Goal: Obtain resource: Download file/media

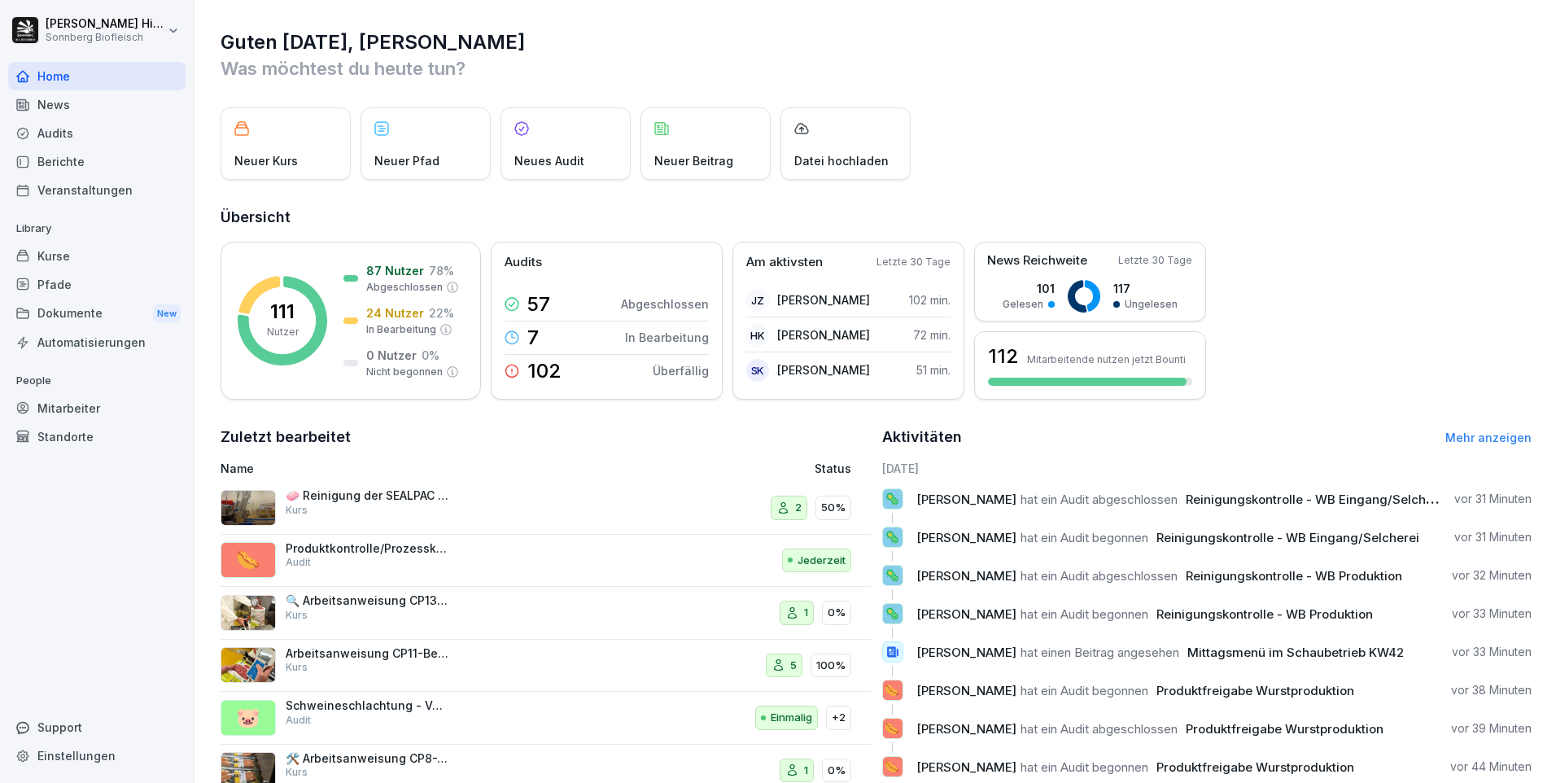
click at [72, 133] on div "Audits" at bounding box center [96, 133] width 177 height 28
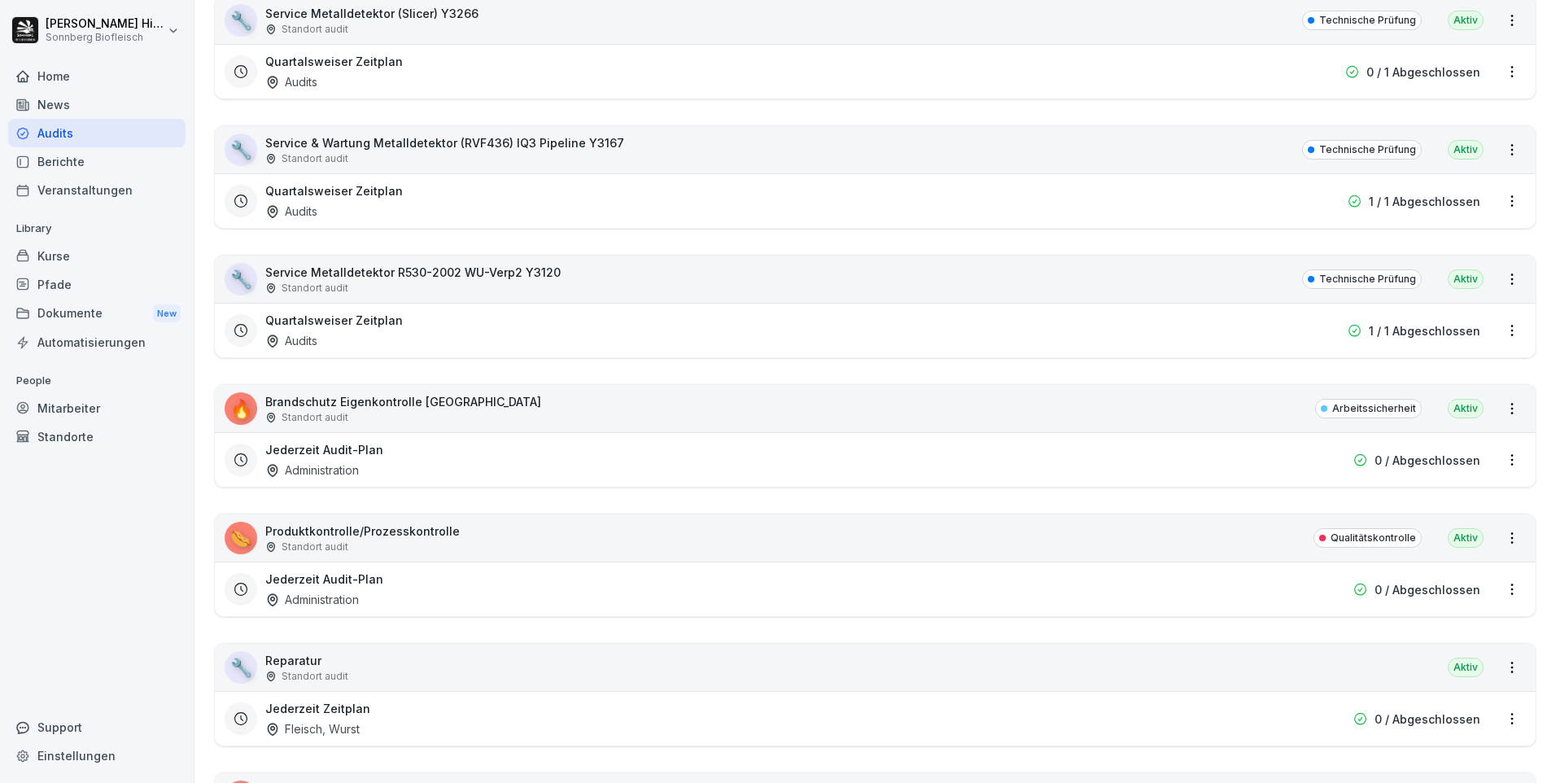
scroll to position [10092, 0]
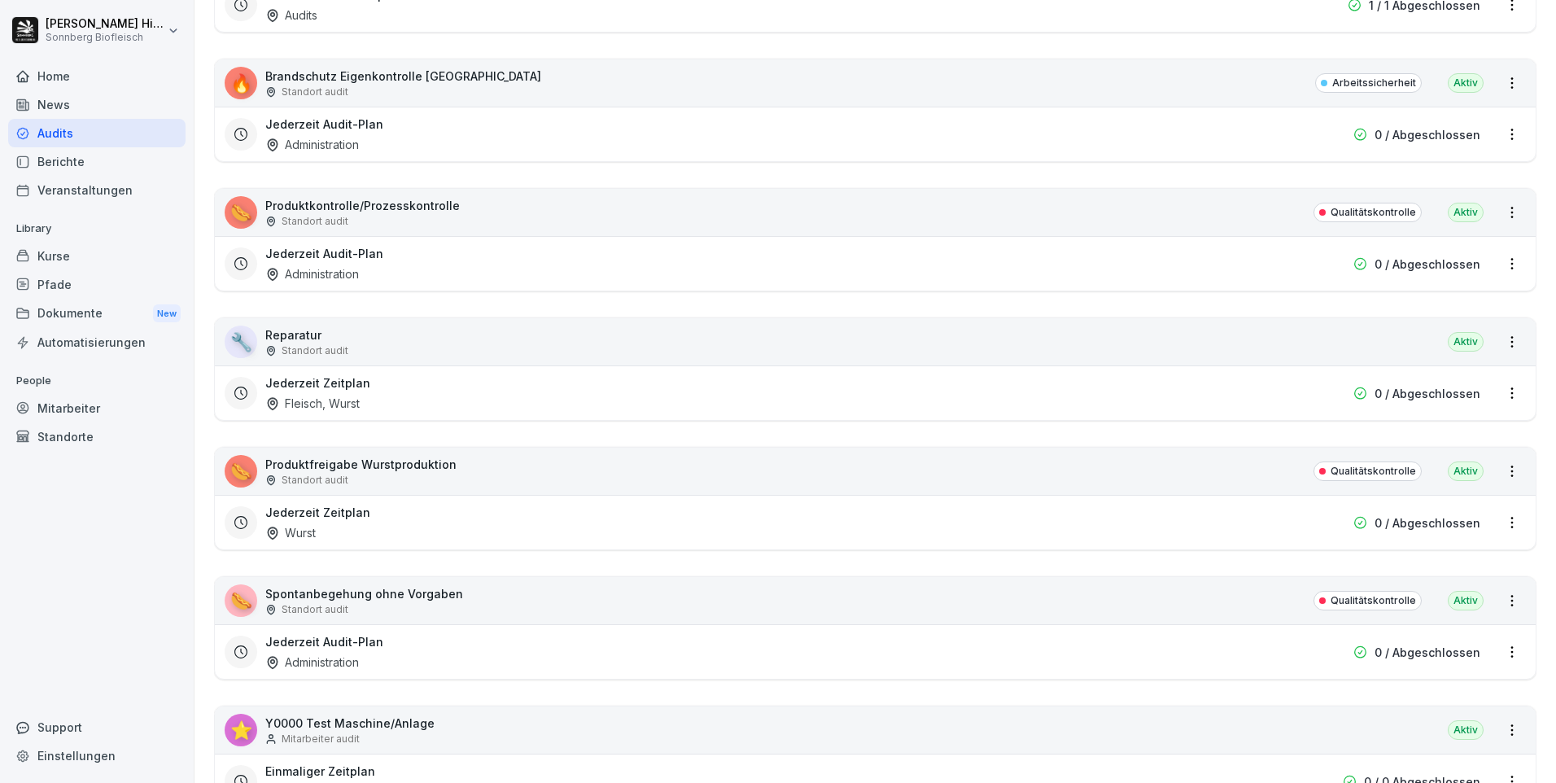
click at [373, 470] on p "Produktfreigabe Wurstproduktion" at bounding box center [360, 464] width 191 height 17
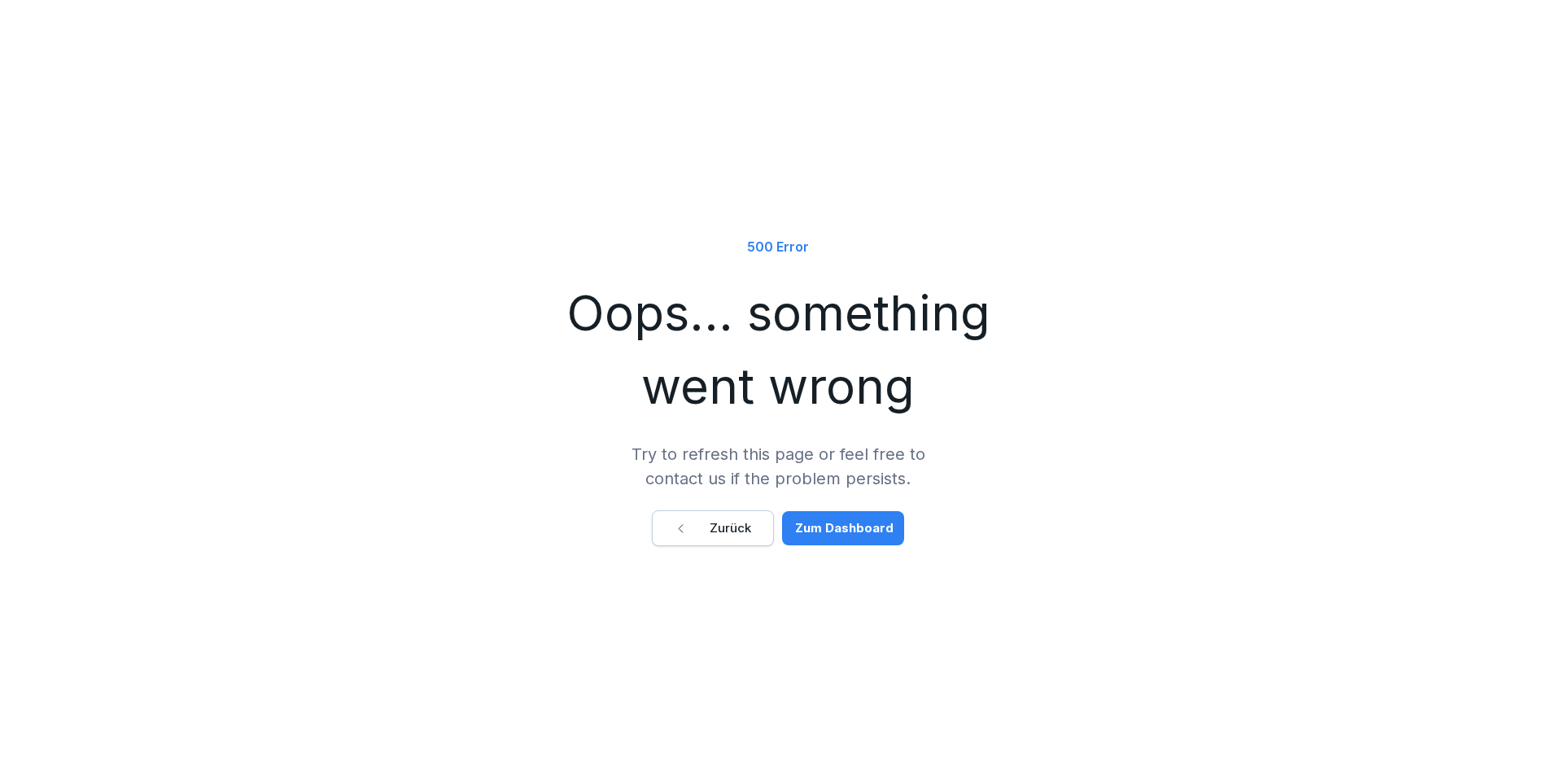
click at [714, 532] on div "Zurück" at bounding box center [713, 528] width 77 height 18
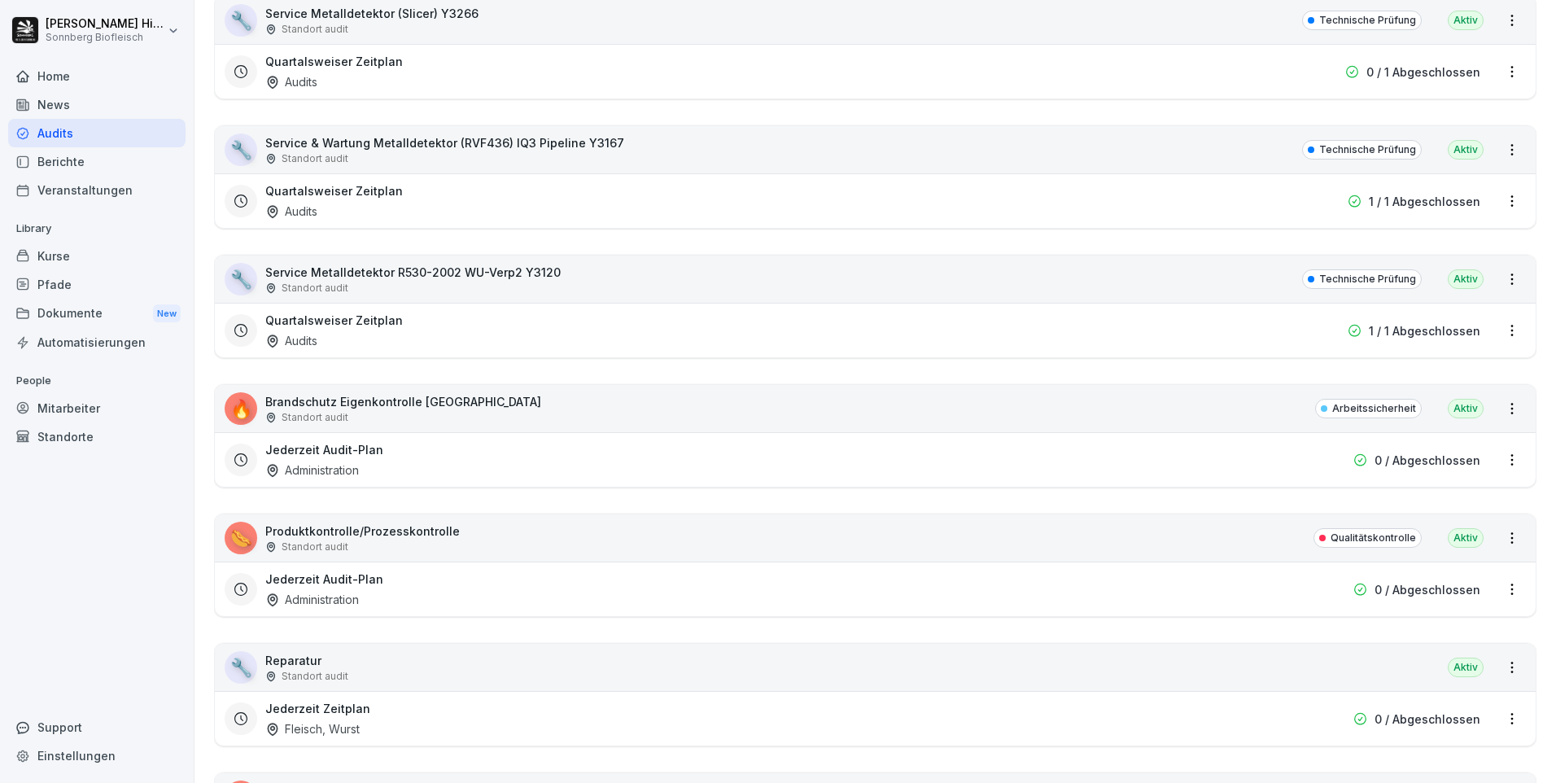
scroll to position [10092, 0]
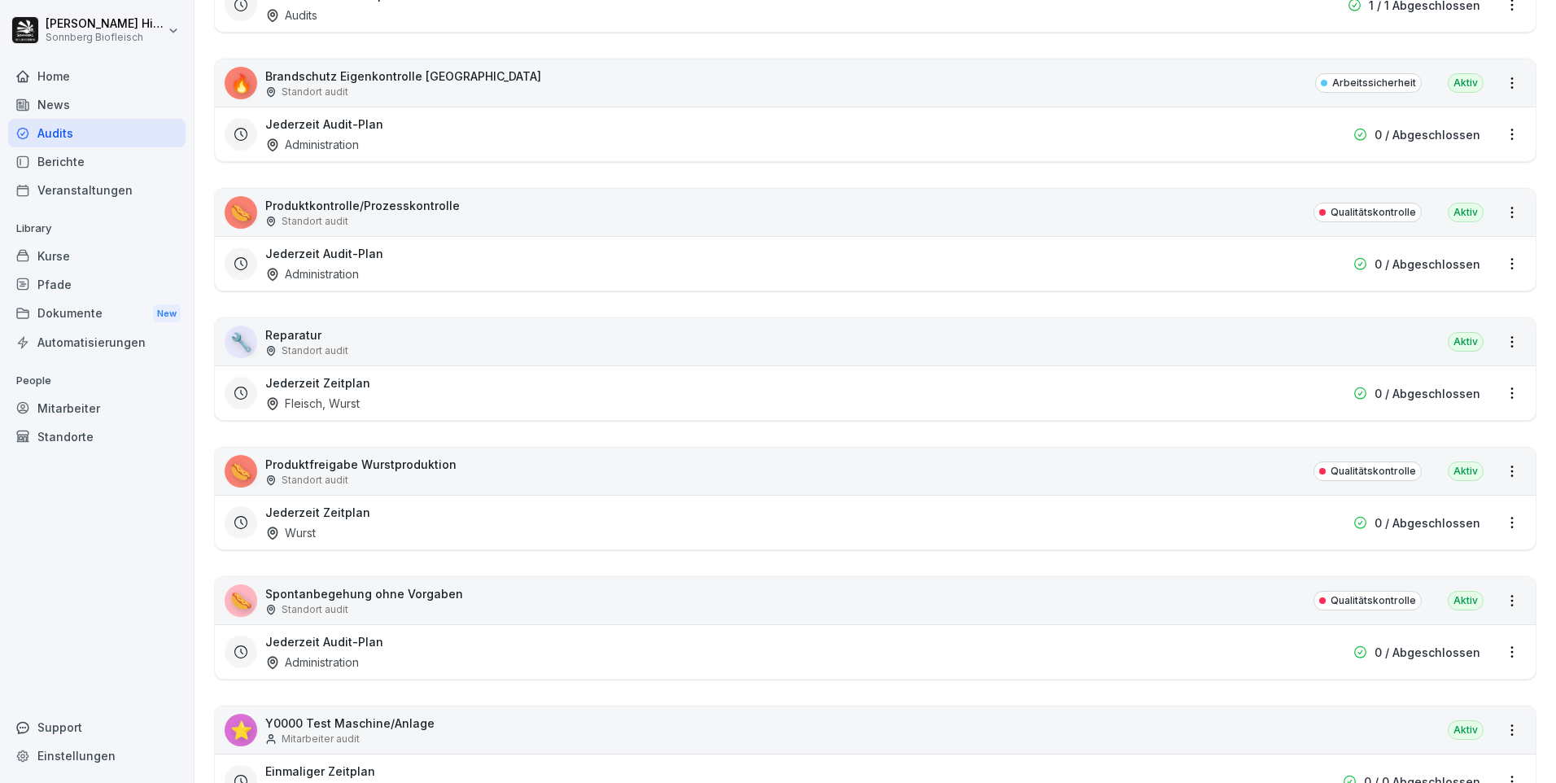
click at [357, 472] on p "Produktfreigabe Wurstproduktion" at bounding box center [360, 464] width 191 height 17
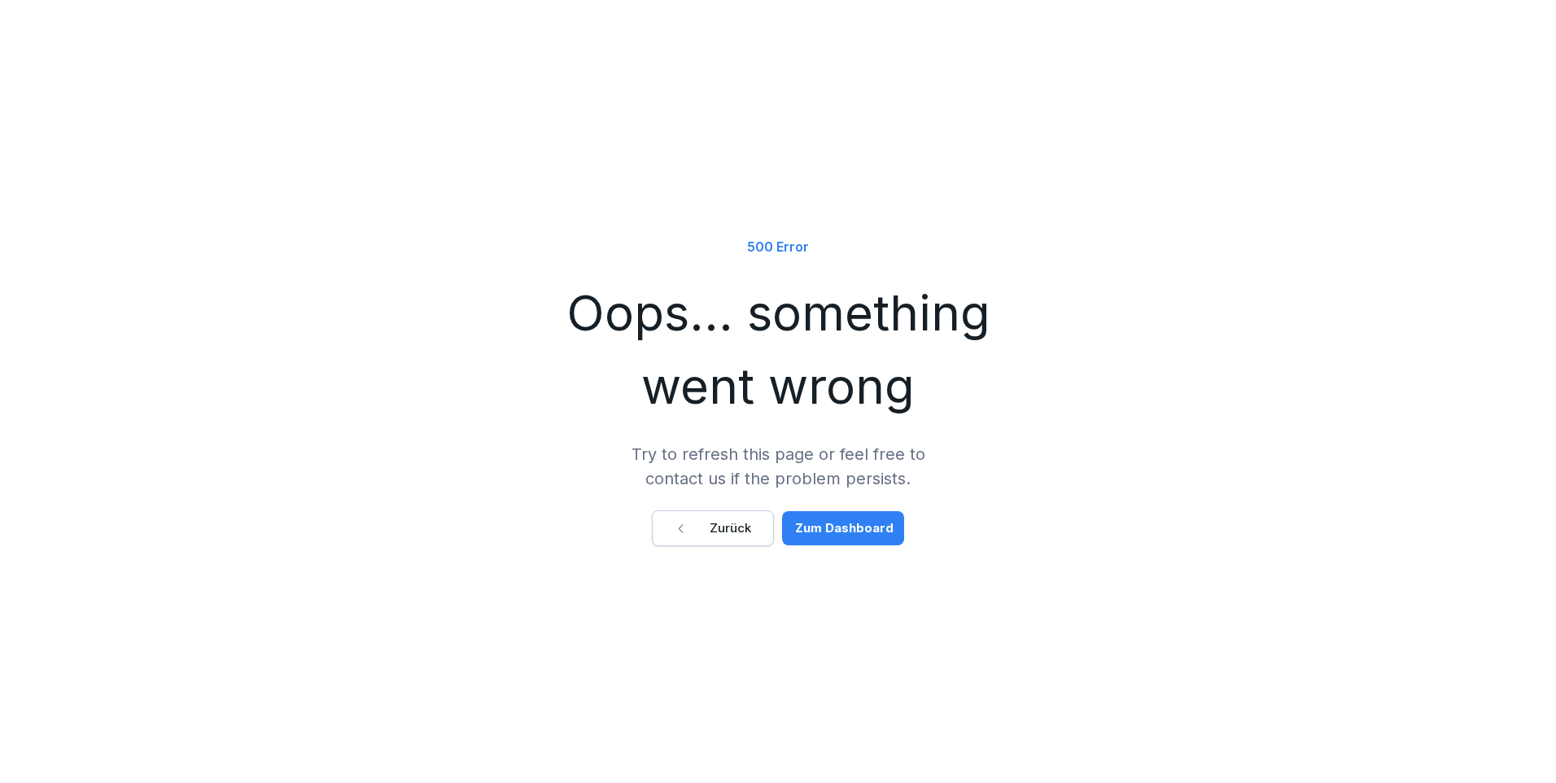
click at [876, 538] on button "Zum Dashboard" at bounding box center [843, 528] width 122 height 34
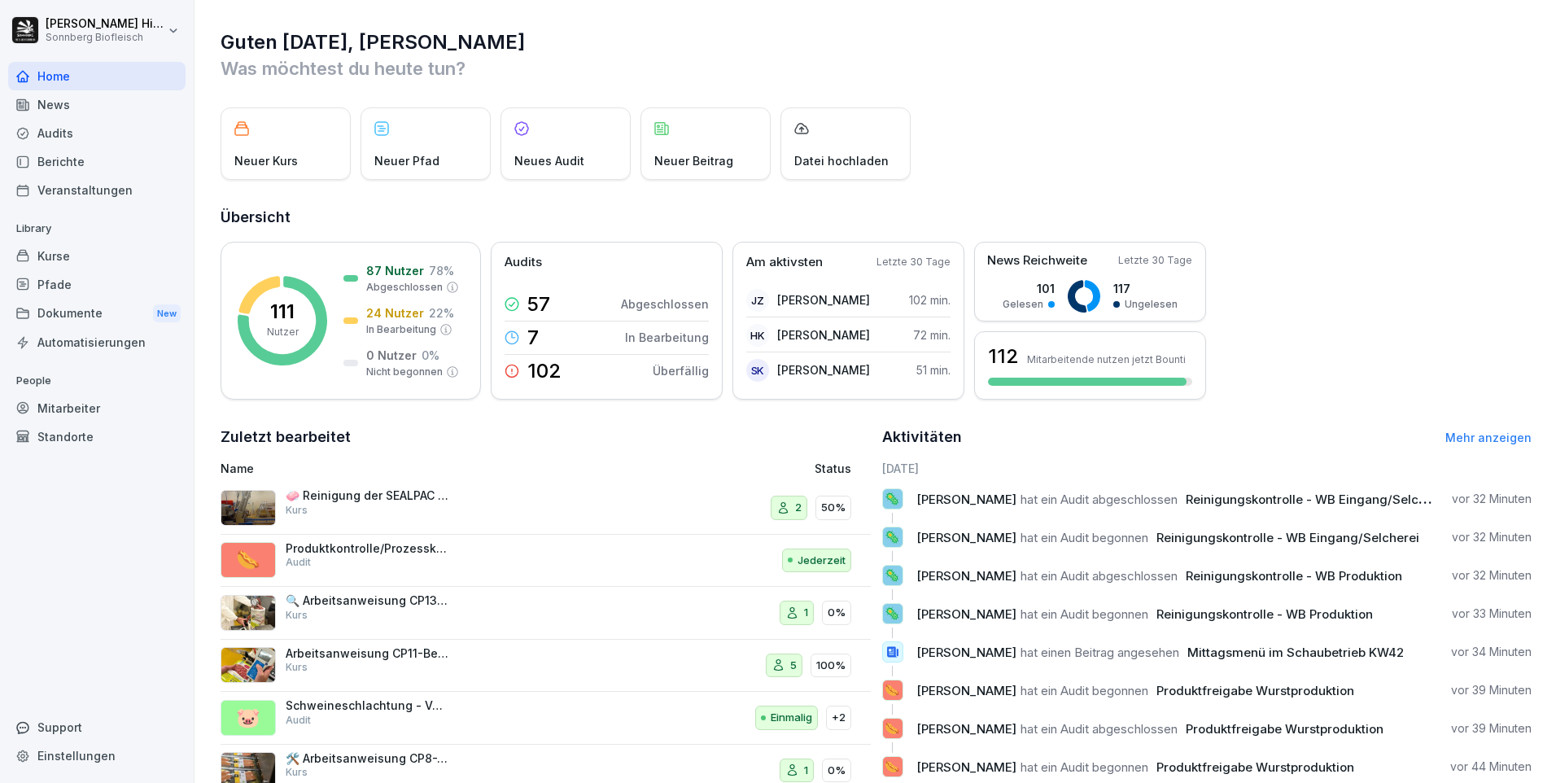
click at [62, 138] on div "Audits" at bounding box center [96, 133] width 177 height 28
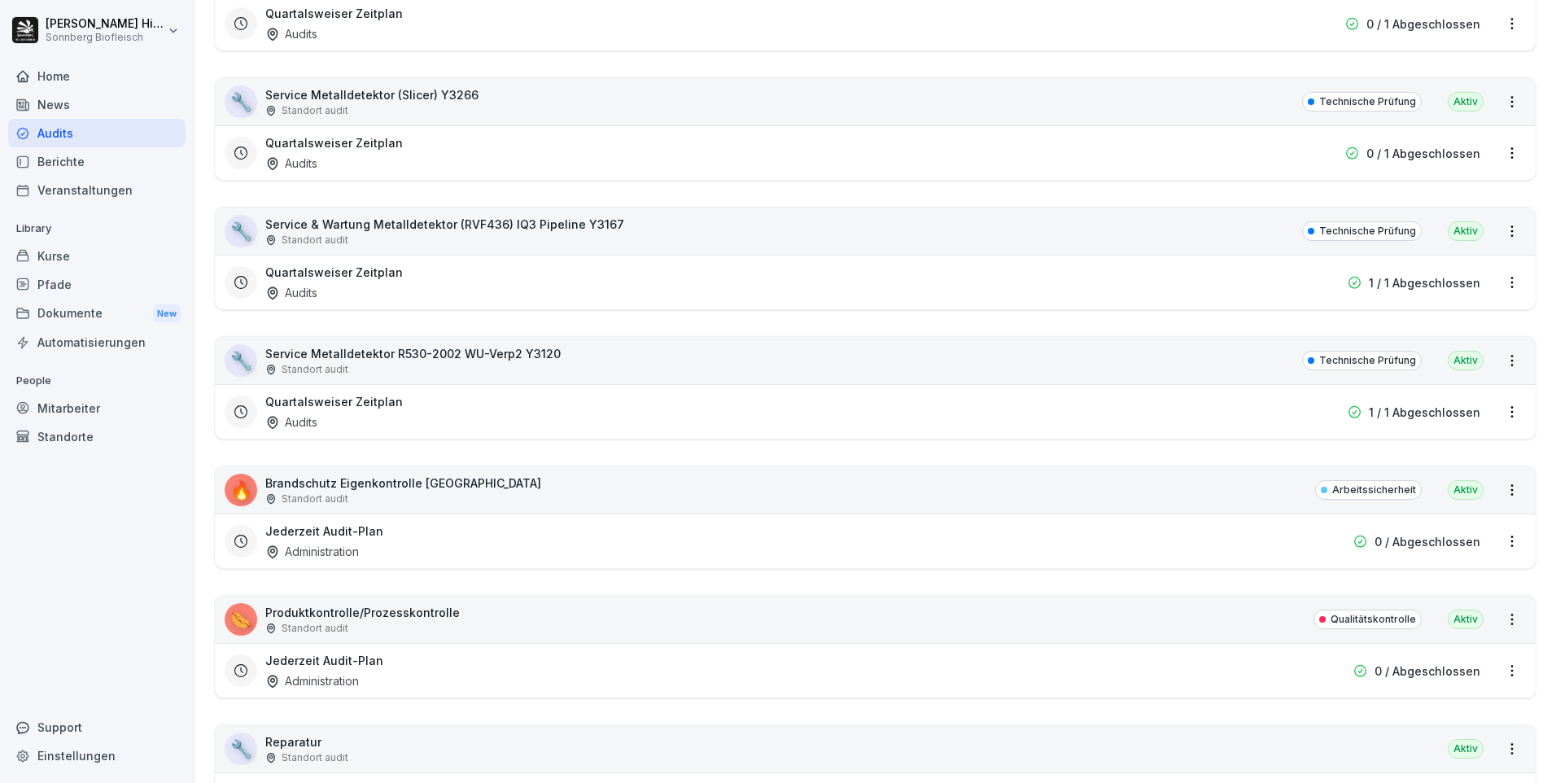
scroll to position [10010, 0]
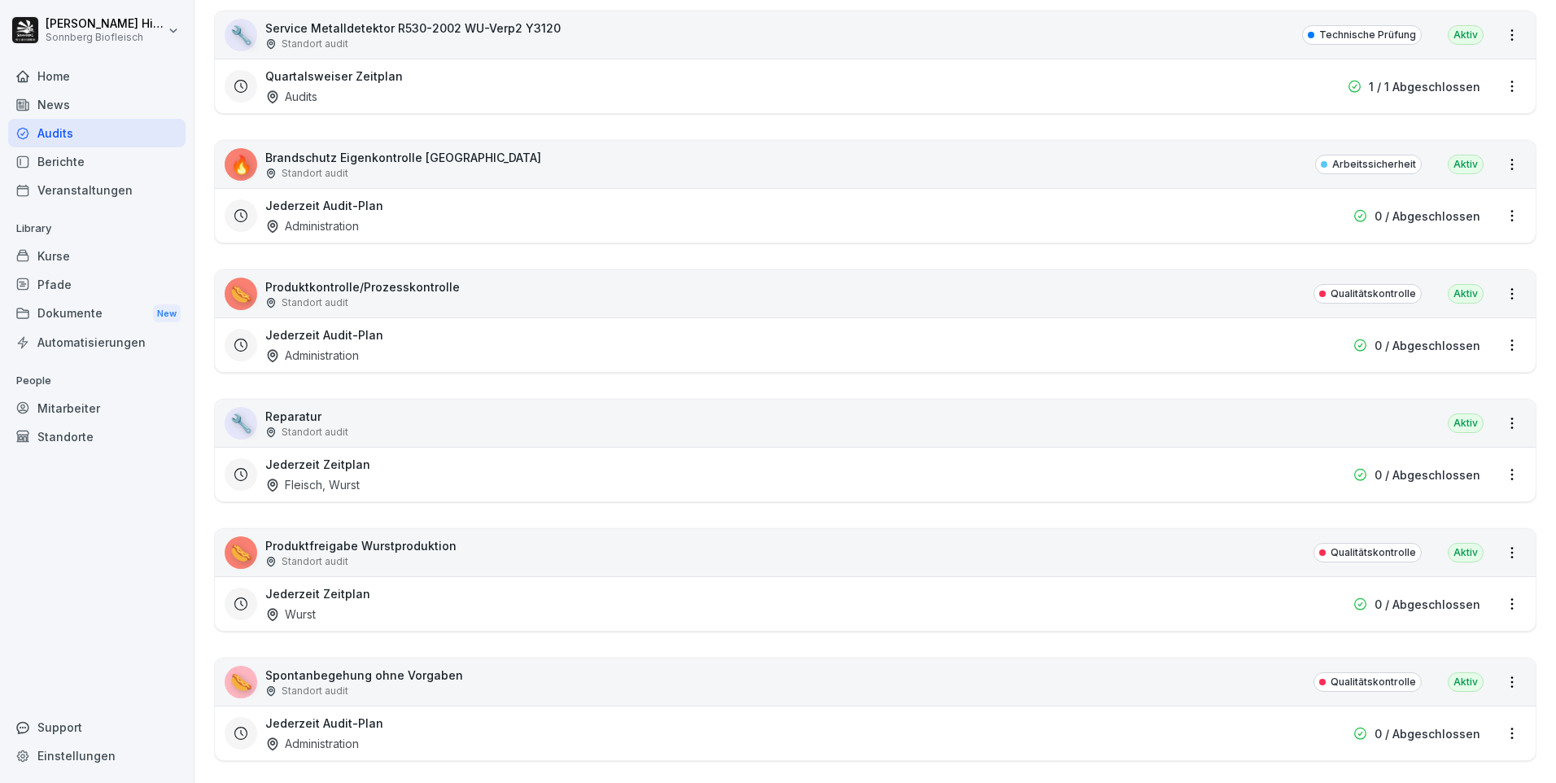
click at [386, 548] on p "Produktfreigabe Wurstproduktion" at bounding box center [360, 545] width 191 height 17
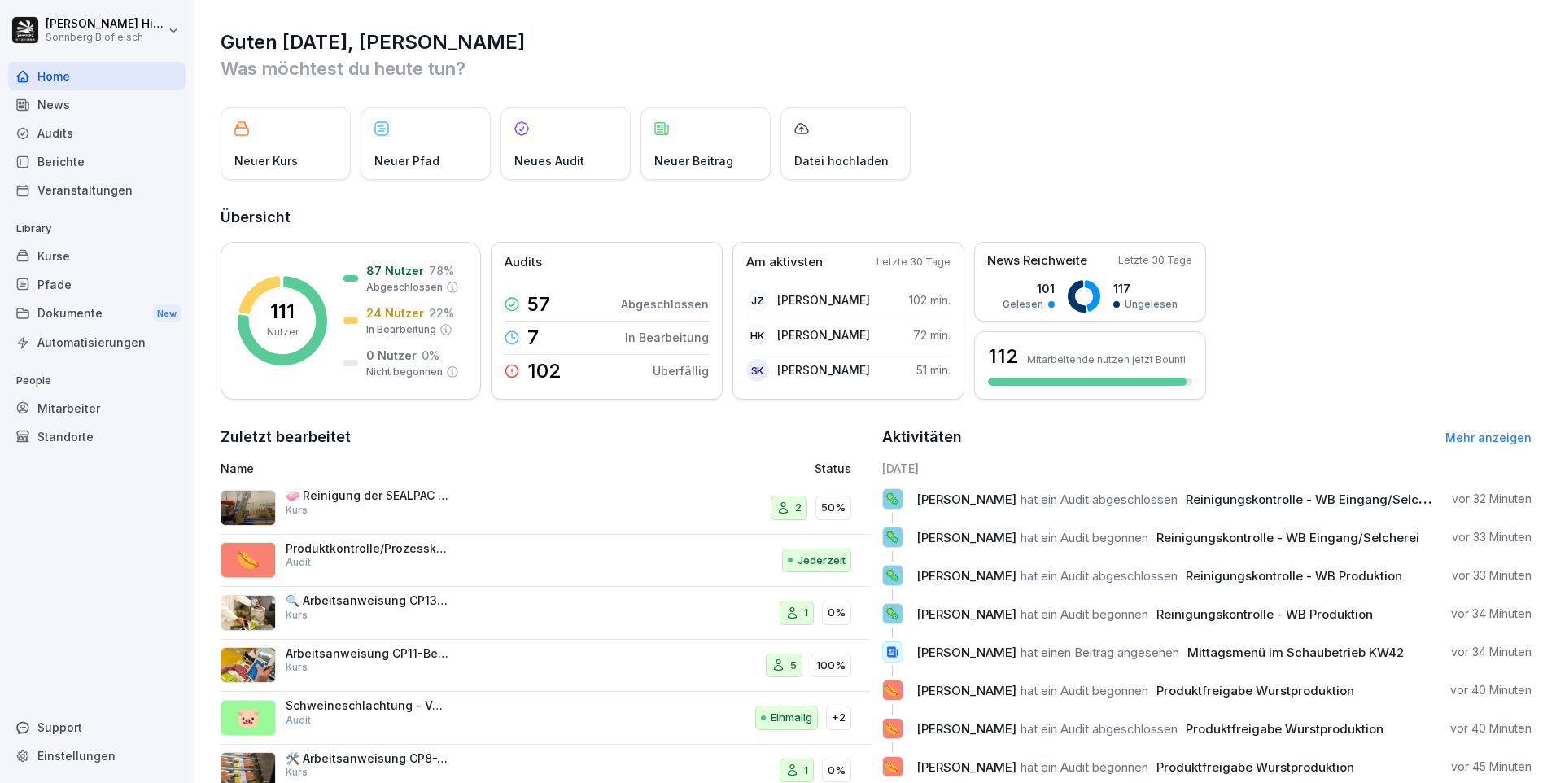
click at [78, 135] on div "Audits" at bounding box center [96, 133] width 177 height 28
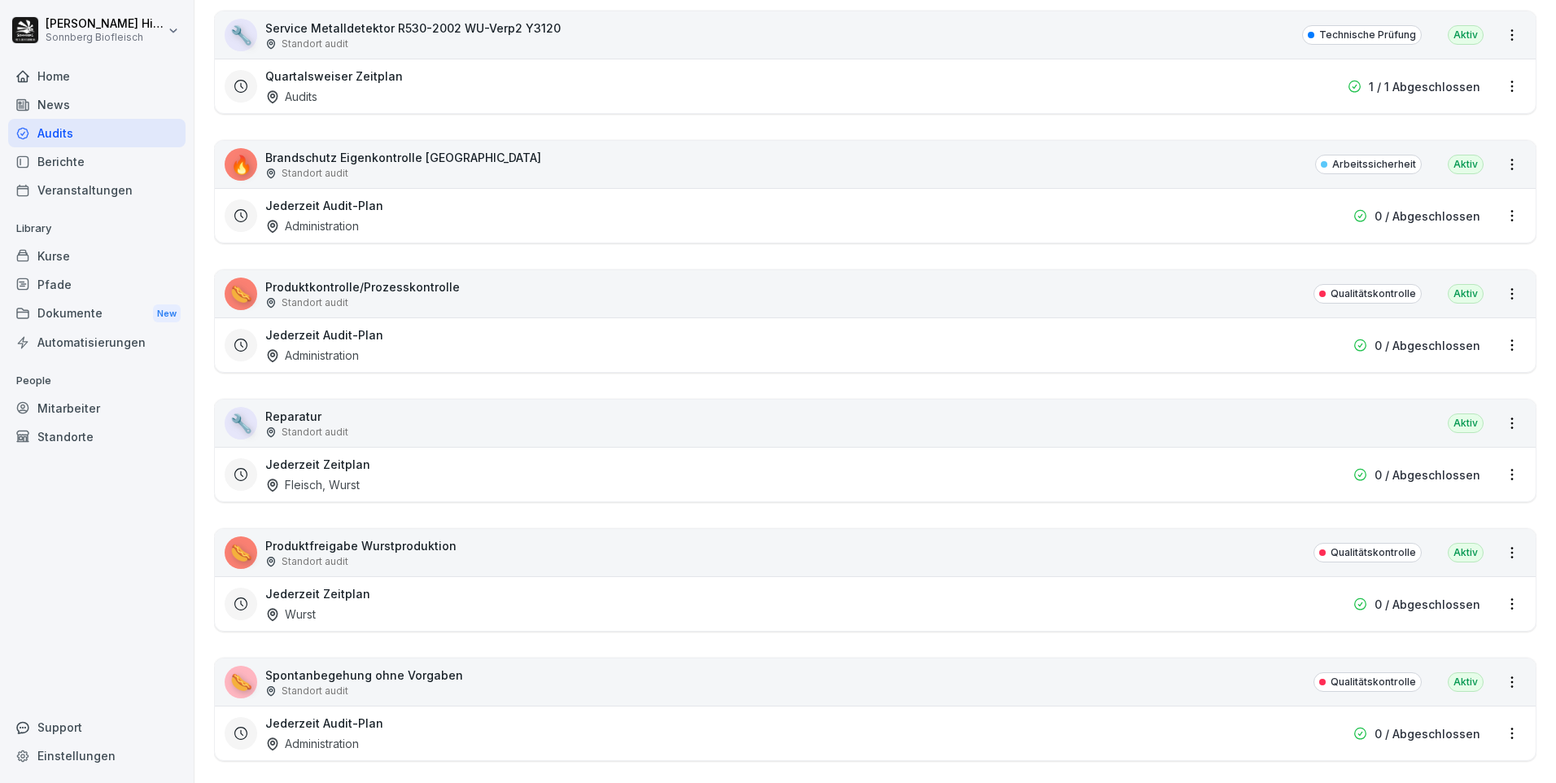
scroll to position [10092, 0]
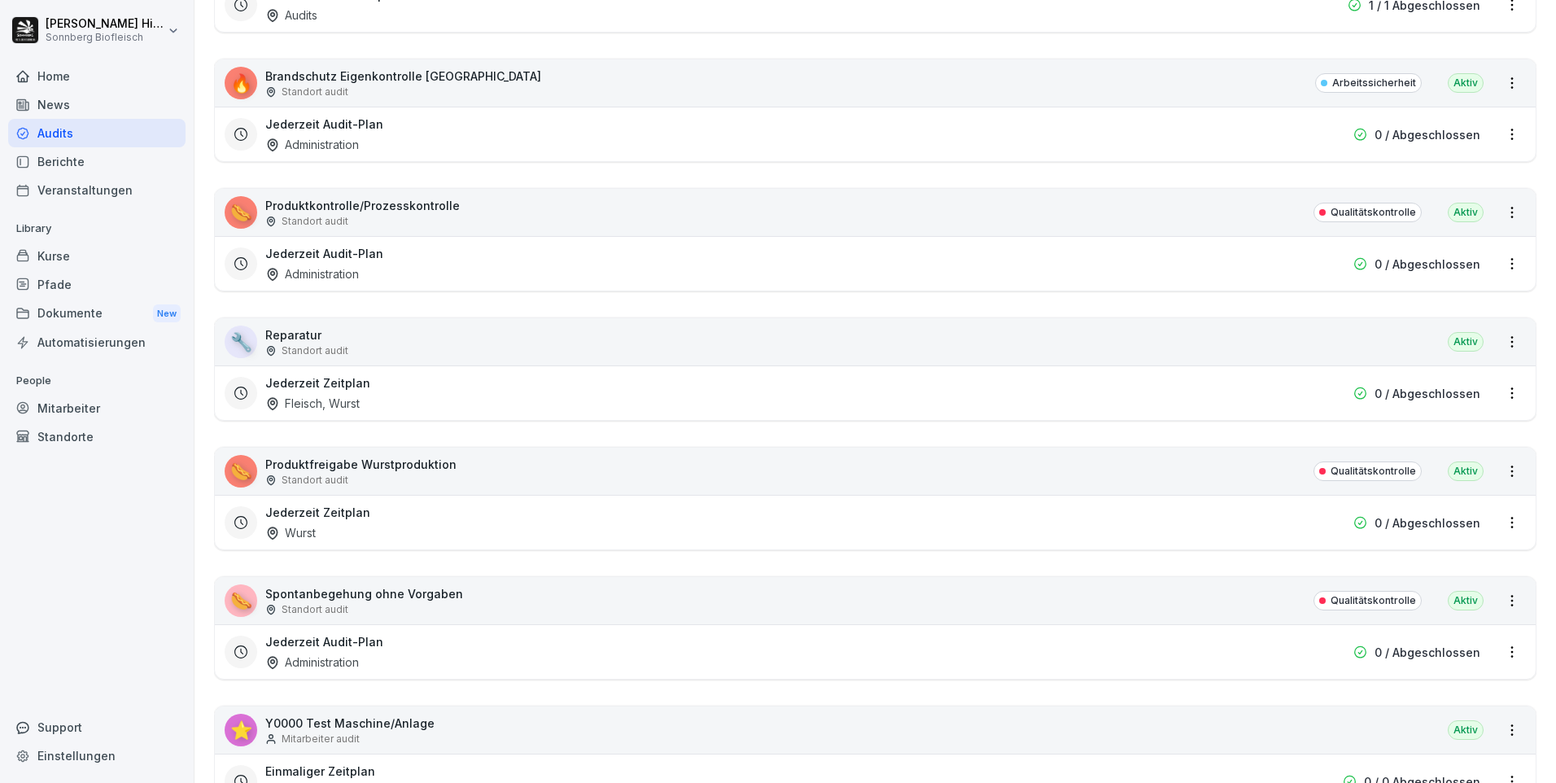
click at [390, 461] on p "Produktfreigabe Wurstproduktion" at bounding box center [360, 464] width 191 height 17
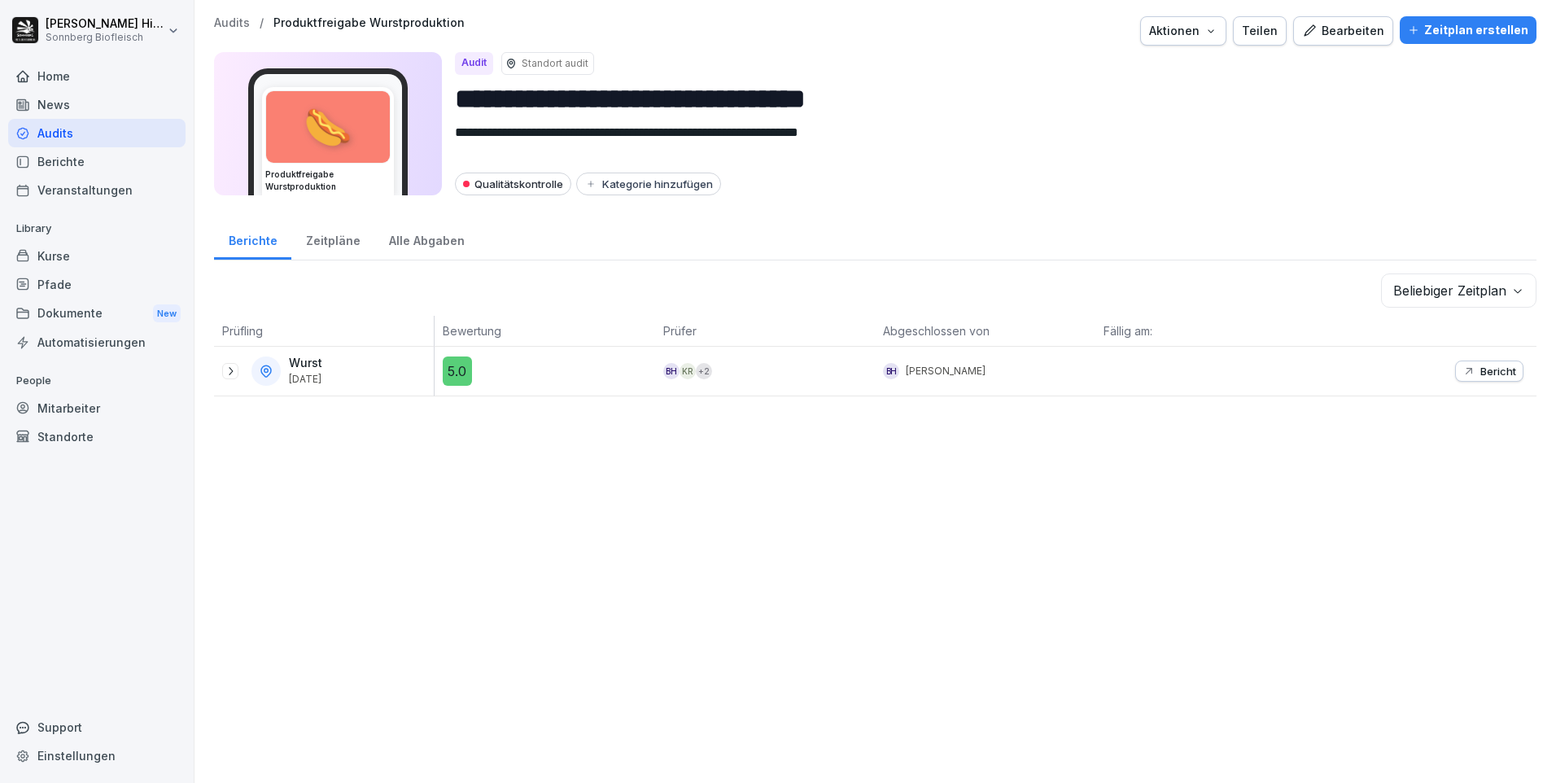
click at [230, 371] on icon at bounding box center [230, 371] width 13 height 13
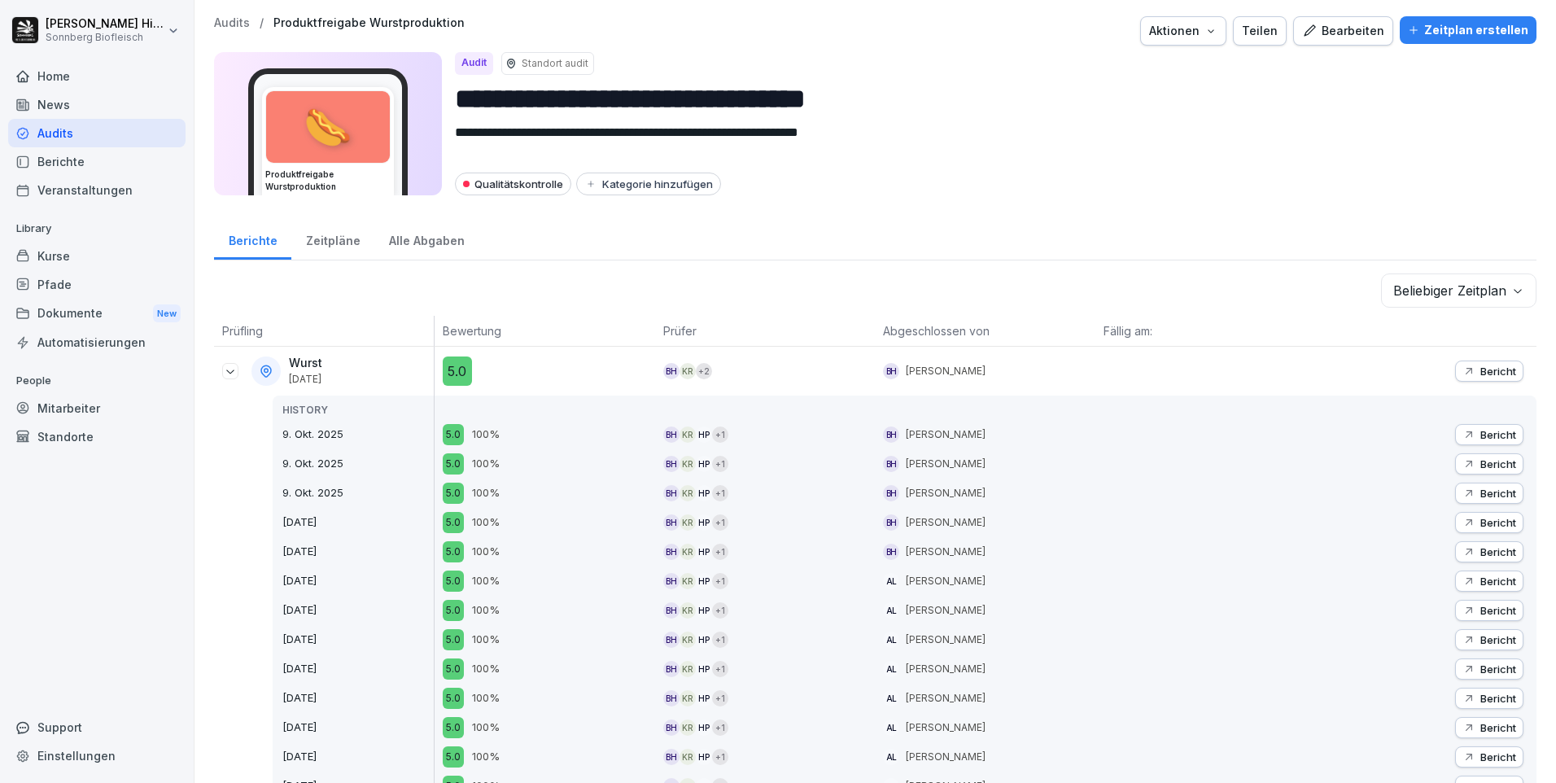
click at [1484, 373] on p "Bericht" at bounding box center [1498, 371] width 36 height 13
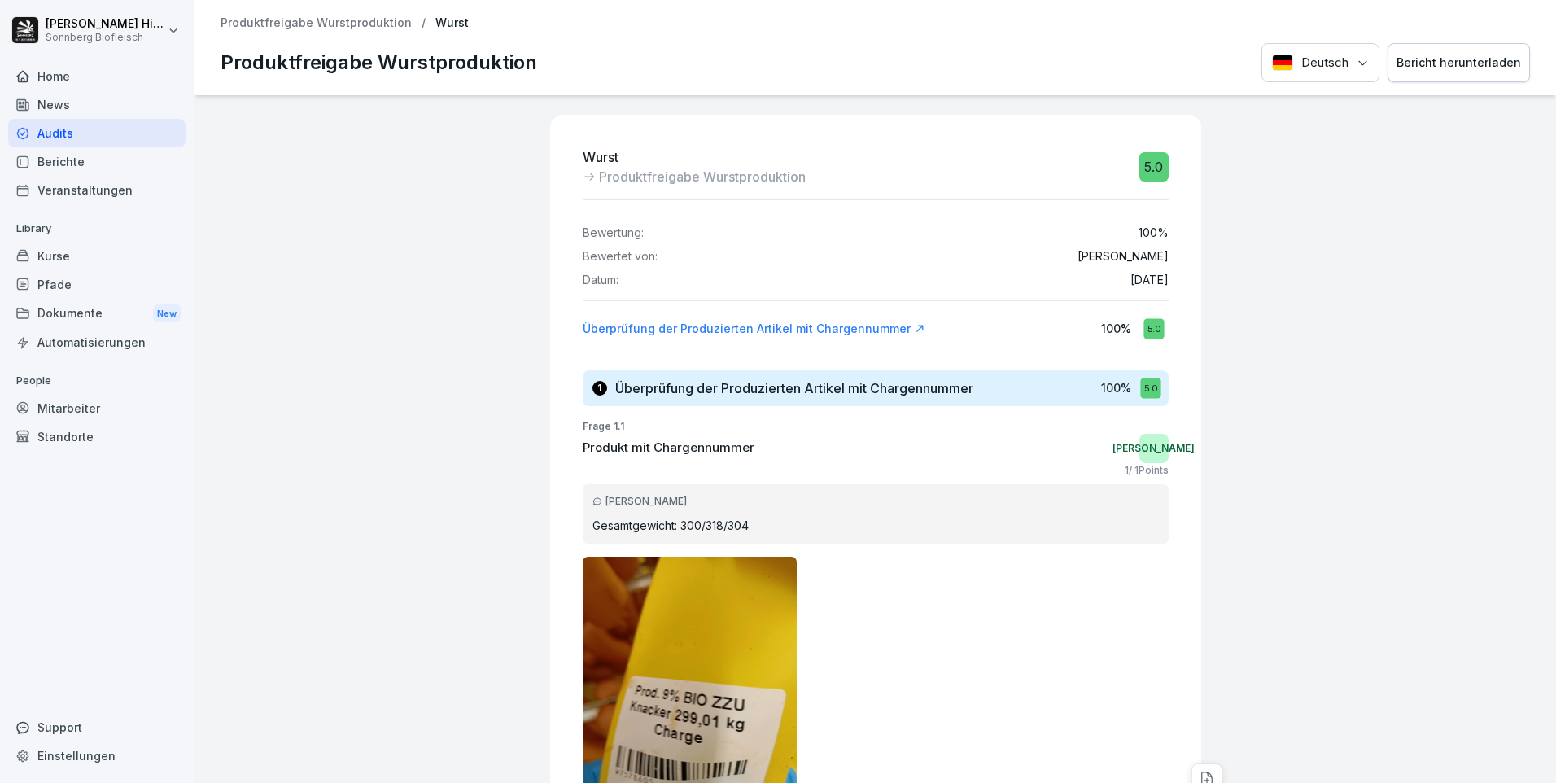
click at [1434, 60] on div "Bericht herunterladen" at bounding box center [1459, 63] width 125 height 18
